Goal: Information Seeking & Learning: Learn about a topic

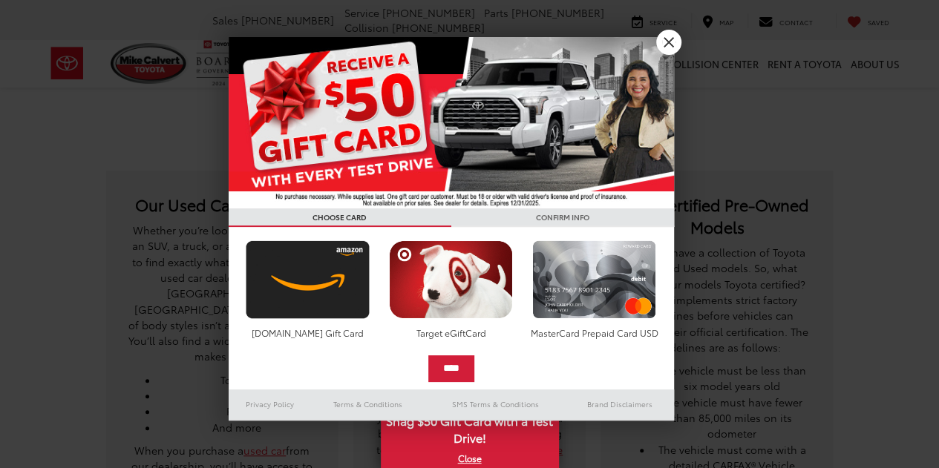
scroll to position [223, 0]
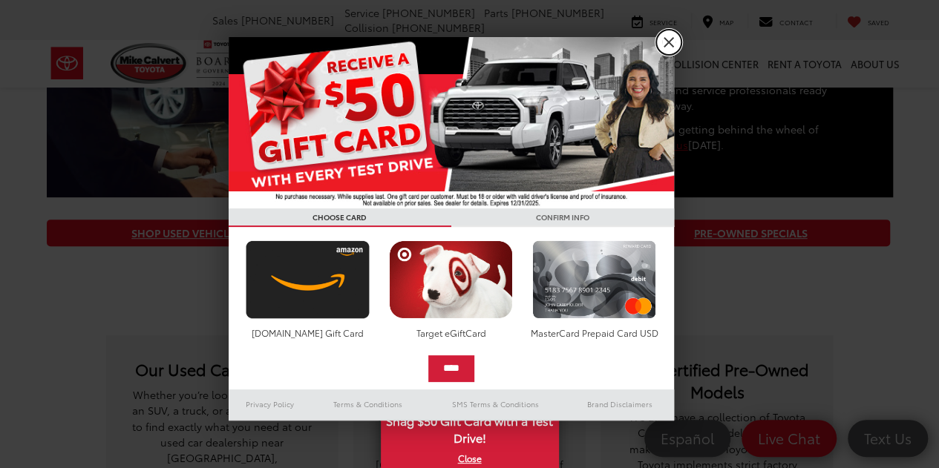
click at [671, 43] on link "X" at bounding box center [668, 42] width 25 height 25
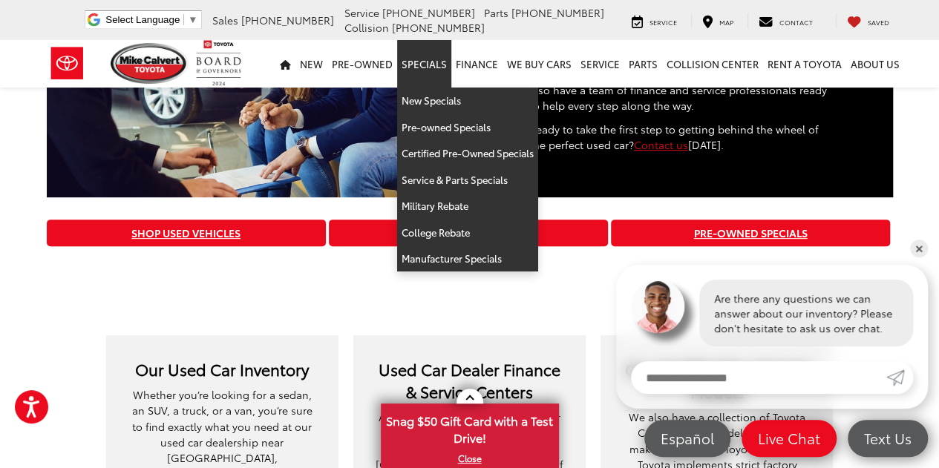
scroll to position [0, 0]
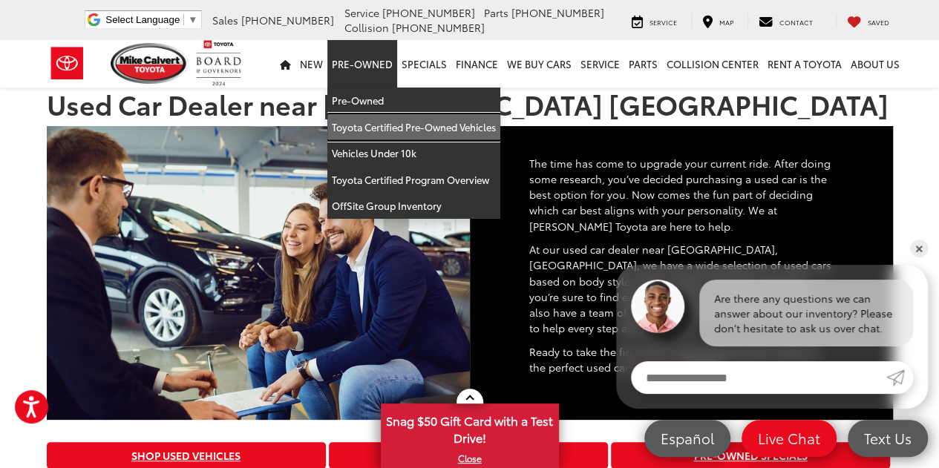
click at [373, 126] on link "Toyota Certified Pre-Owned Vehicles" at bounding box center [413, 127] width 173 height 27
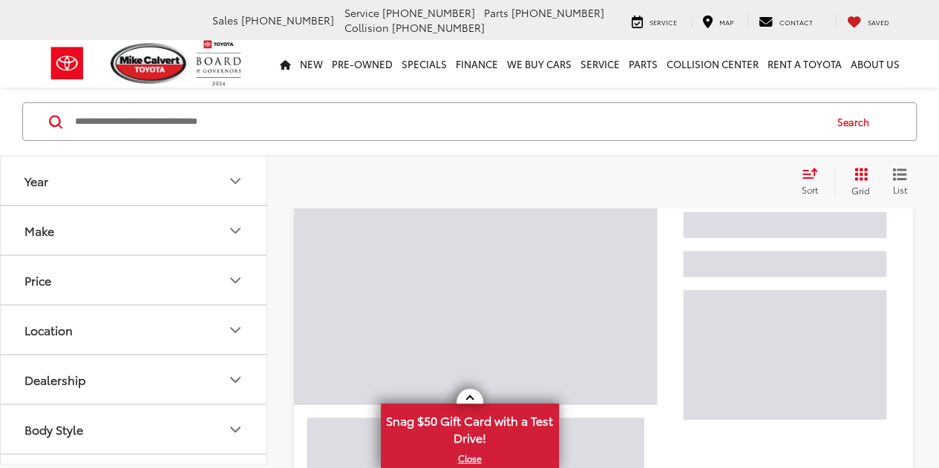
scroll to position [148, 0]
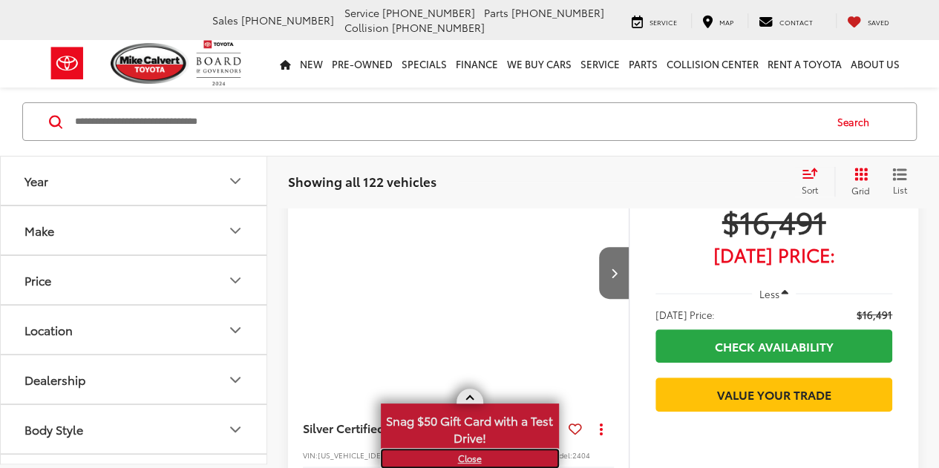
click at [470, 458] on link "X" at bounding box center [469, 458] width 175 height 16
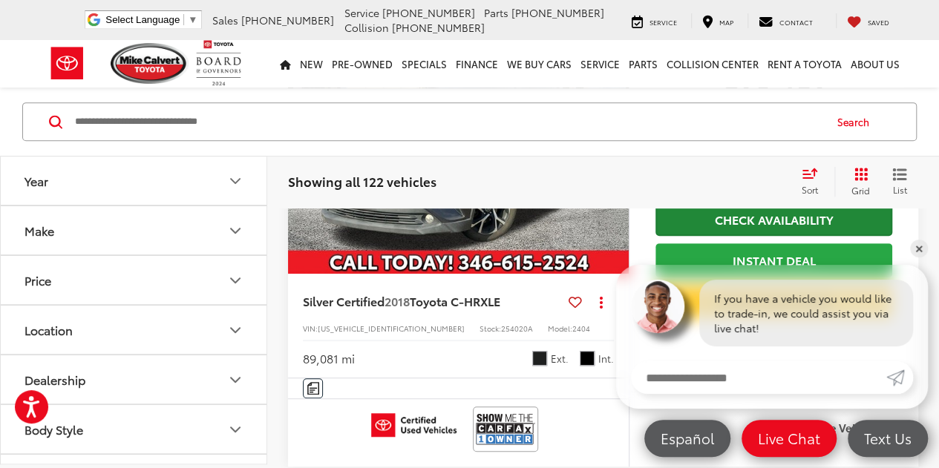
scroll to position [0, 0]
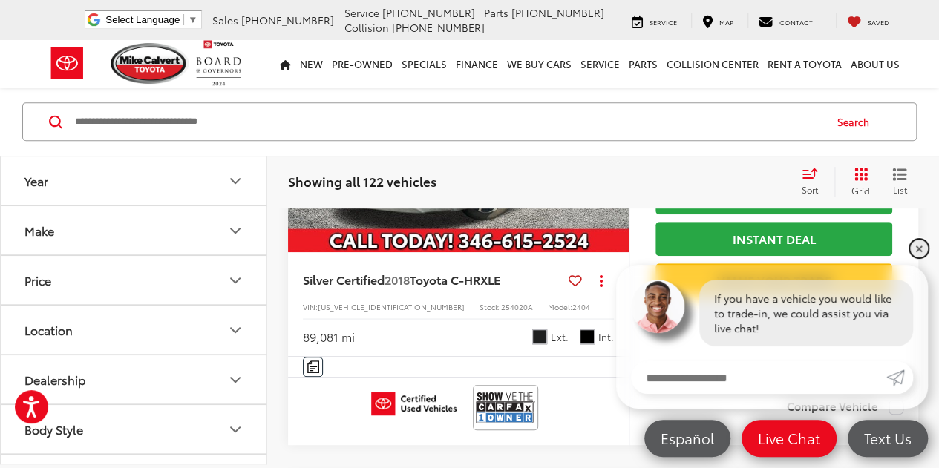
click at [920, 253] on link "✕" at bounding box center [919, 249] width 18 height 18
